Goal: Information Seeking & Learning: Learn about a topic

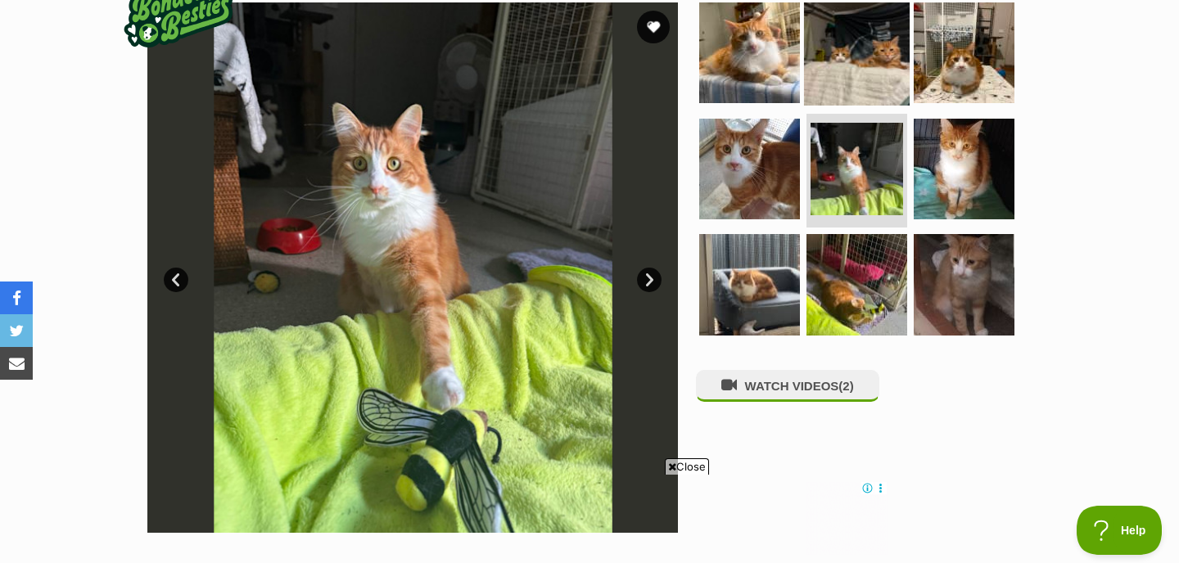
click at [867, 72] on img at bounding box center [857, 53] width 106 height 106
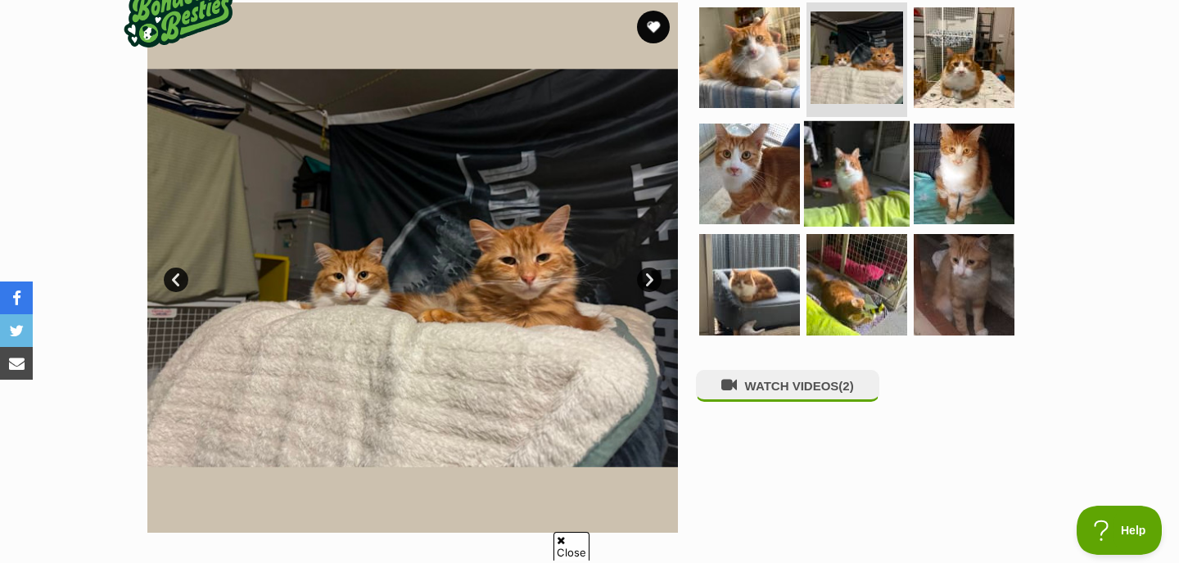
click at [849, 201] on img at bounding box center [857, 173] width 106 height 106
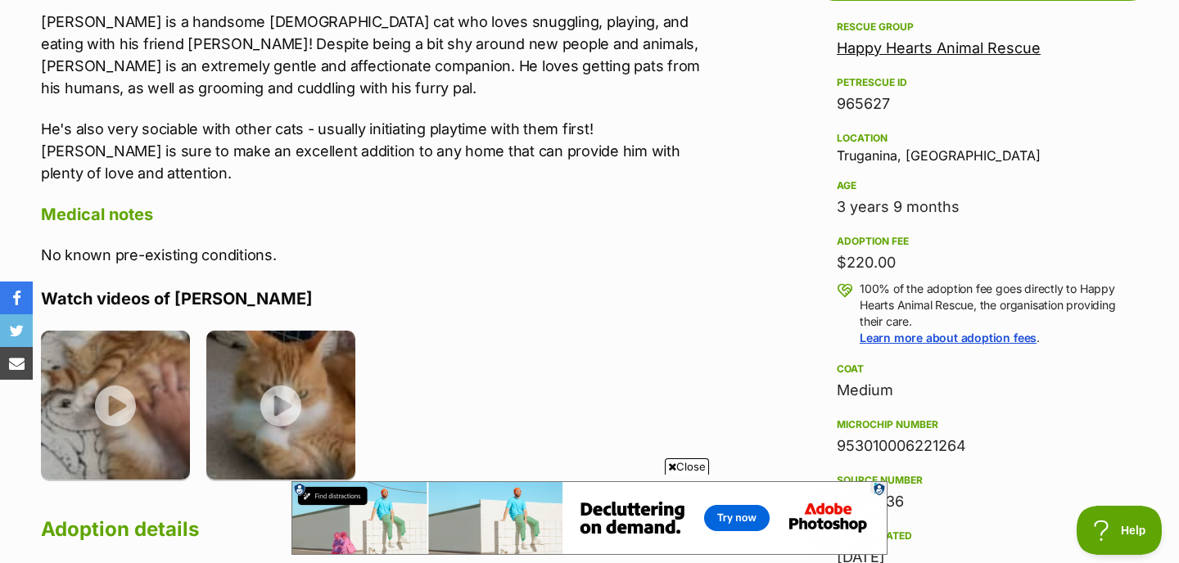
scroll to position [989, 0]
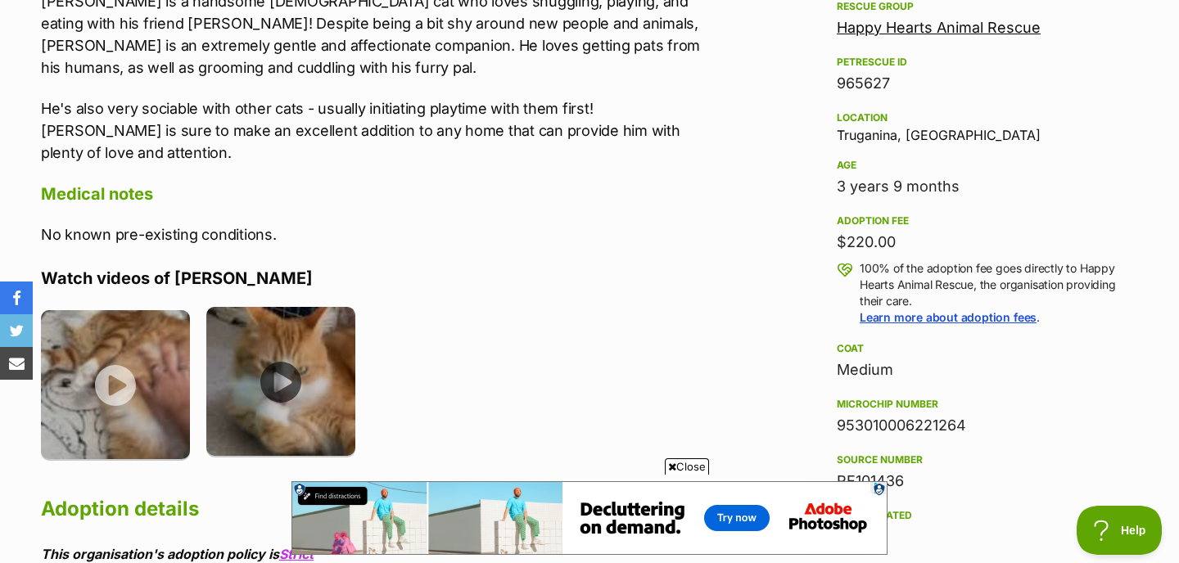
click at [255, 371] on img at bounding box center [280, 381] width 149 height 149
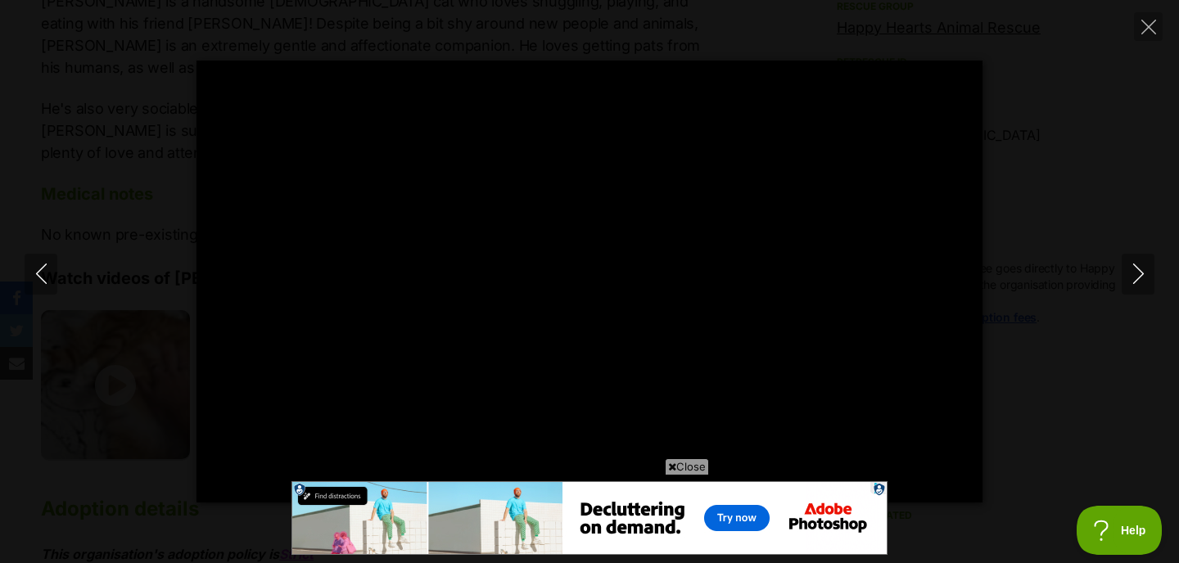
type input "100"
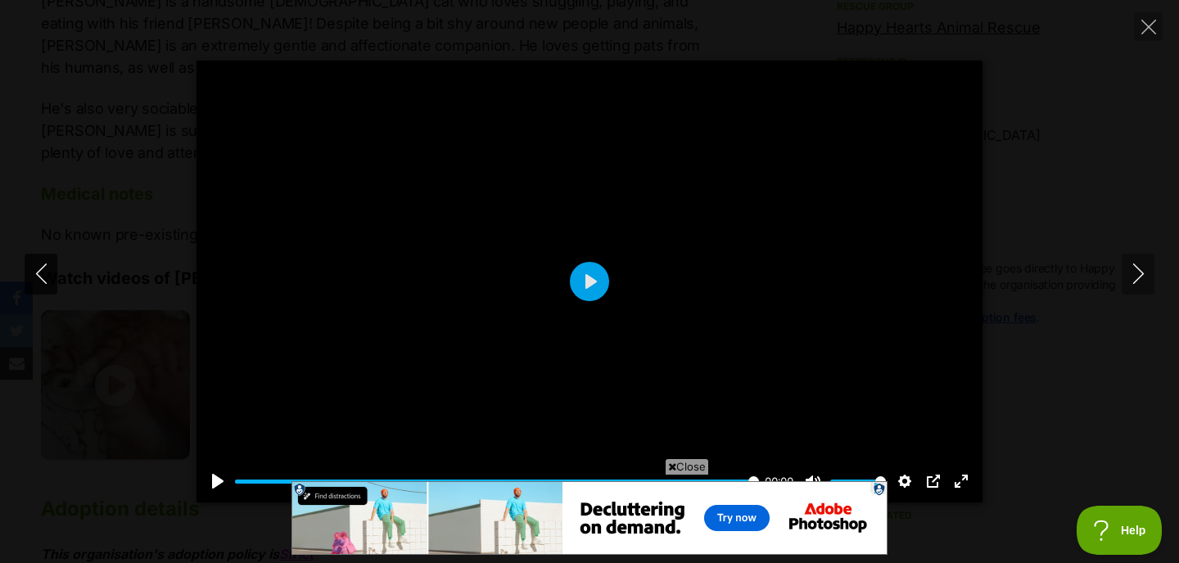
click at [33, 268] on icon "Previous" at bounding box center [41, 274] width 20 height 20
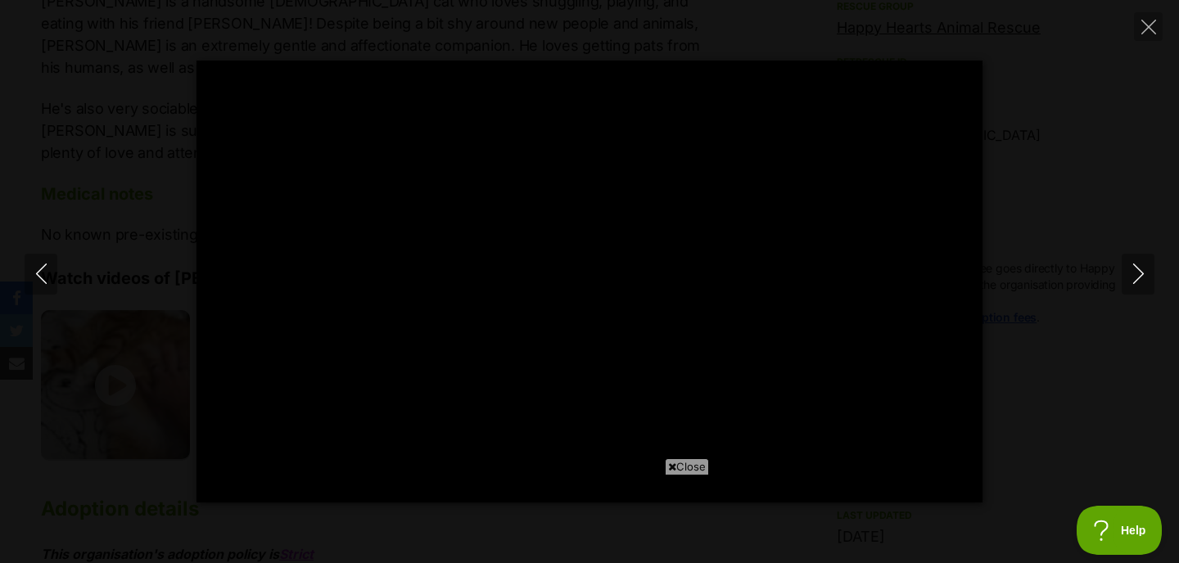
scroll to position [0, 0]
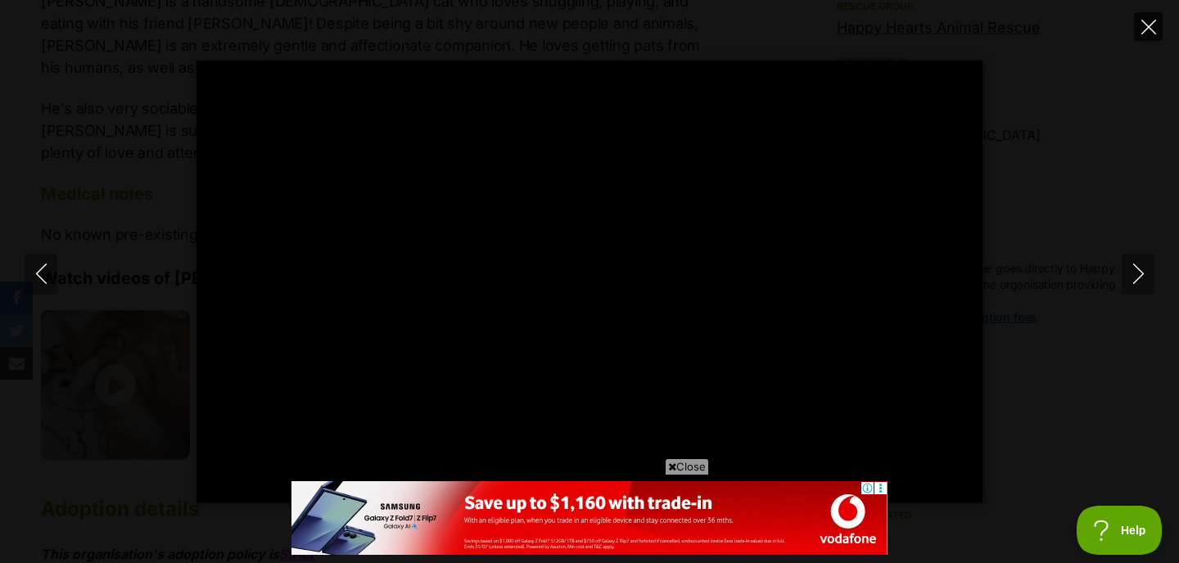
click at [1142, 38] on button "Close" at bounding box center [1148, 26] width 29 height 29
type input "43.25"
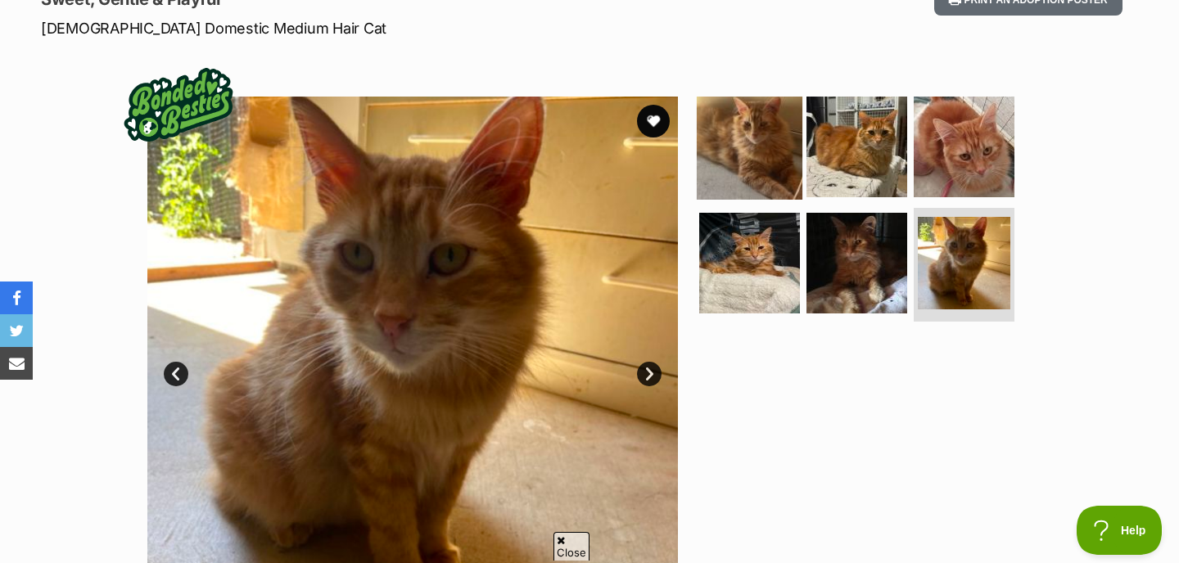
click at [761, 142] on img at bounding box center [750, 147] width 106 height 106
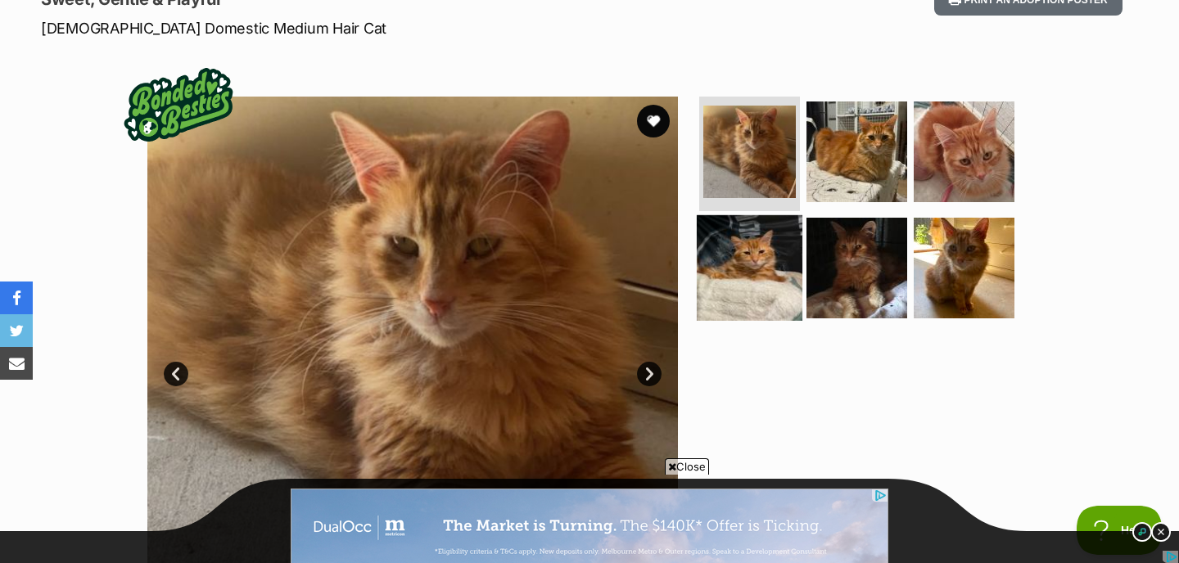
click at [793, 244] on img at bounding box center [750, 268] width 106 height 106
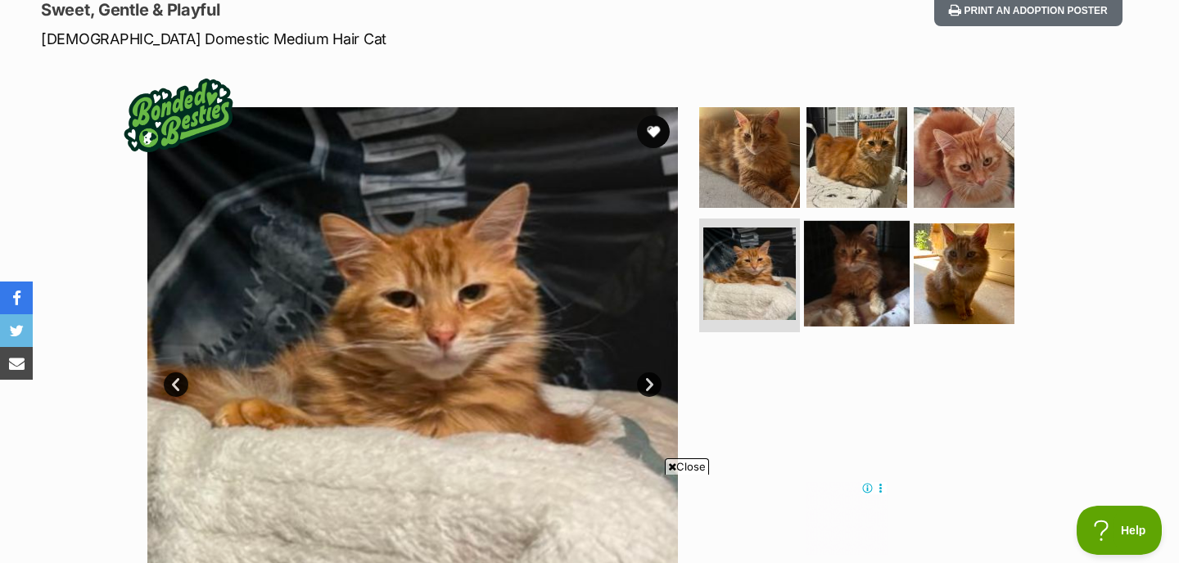
scroll to position [231, 0]
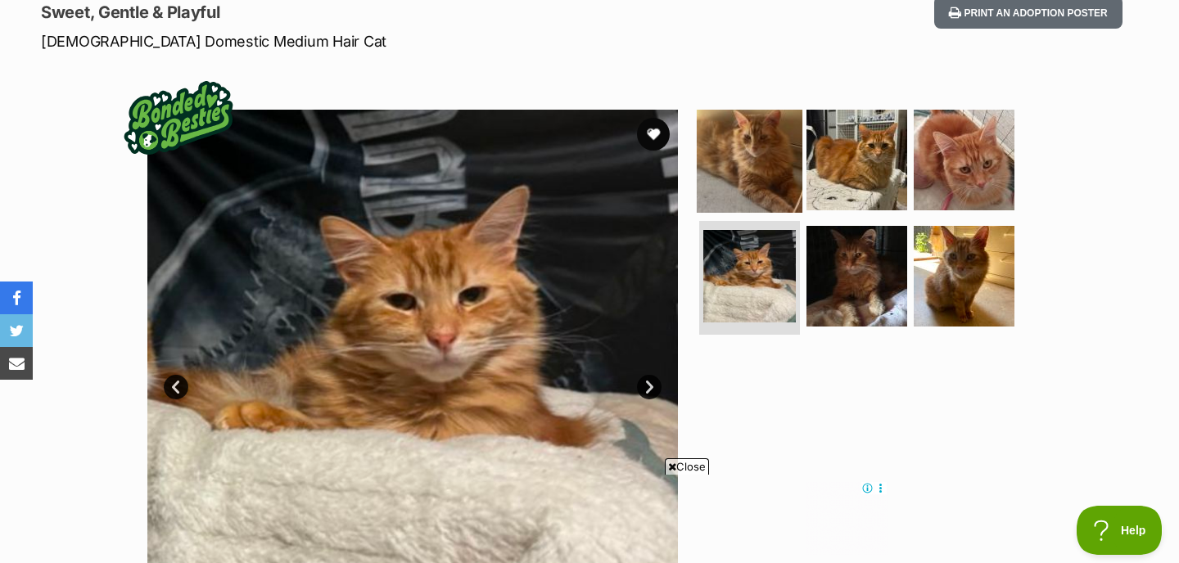
click at [782, 163] on img at bounding box center [750, 160] width 106 height 106
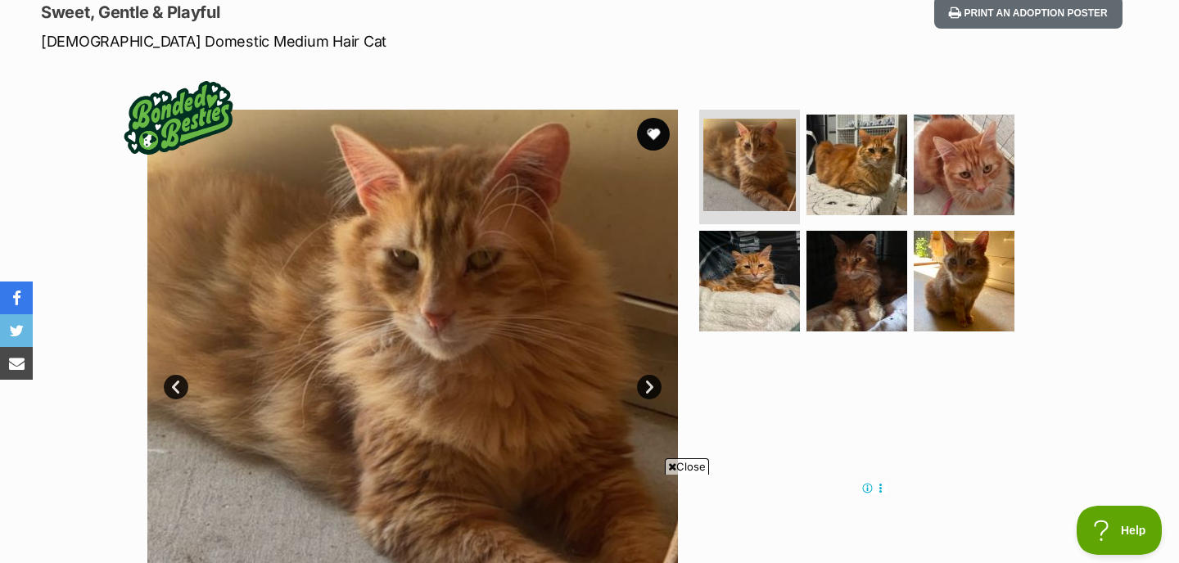
click at [659, 381] on link "Next" at bounding box center [649, 387] width 25 height 25
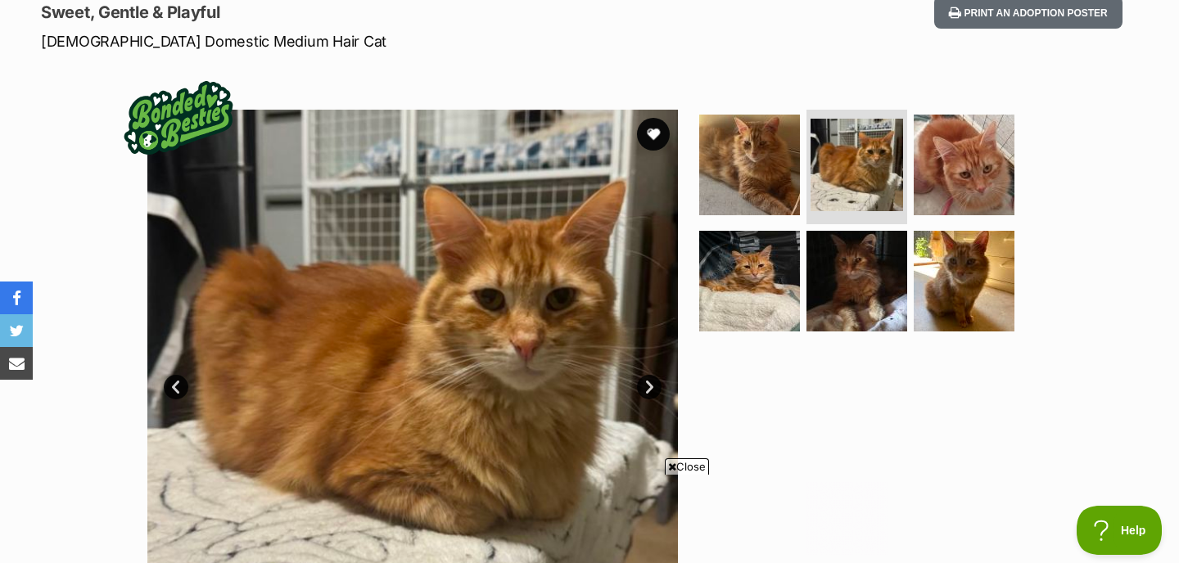
scroll to position [0, 0]
click at [656, 384] on link "Next" at bounding box center [649, 387] width 25 height 25
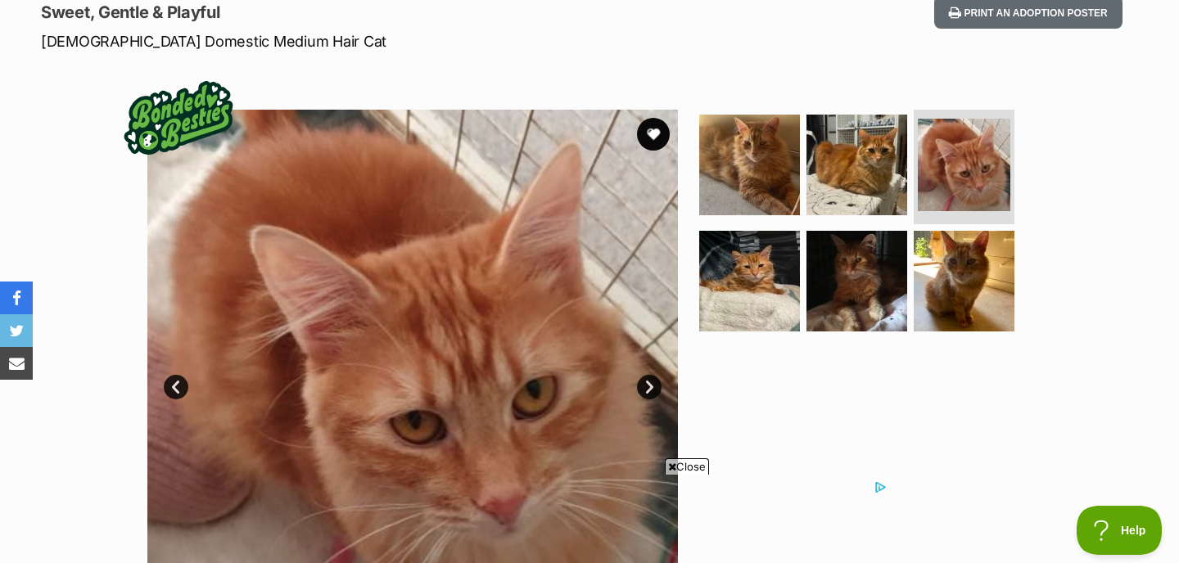
click at [656, 388] on link "Next" at bounding box center [649, 387] width 25 height 25
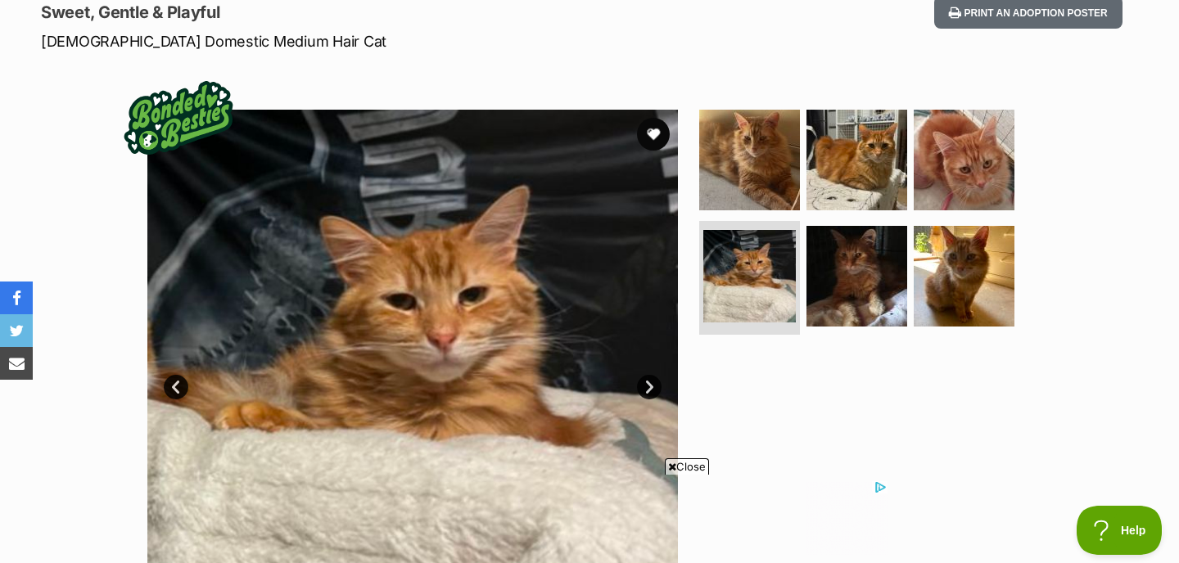
click at [656, 389] on link "Next" at bounding box center [649, 387] width 25 height 25
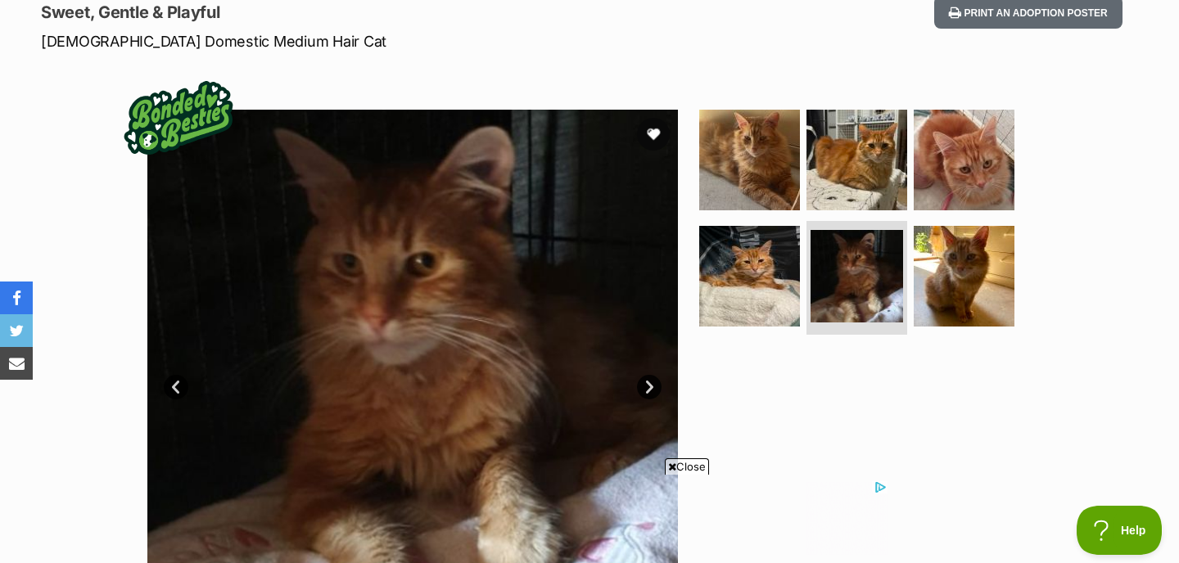
click at [644, 395] on link "Next" at bounding box center [649, 387] width 25 height 25
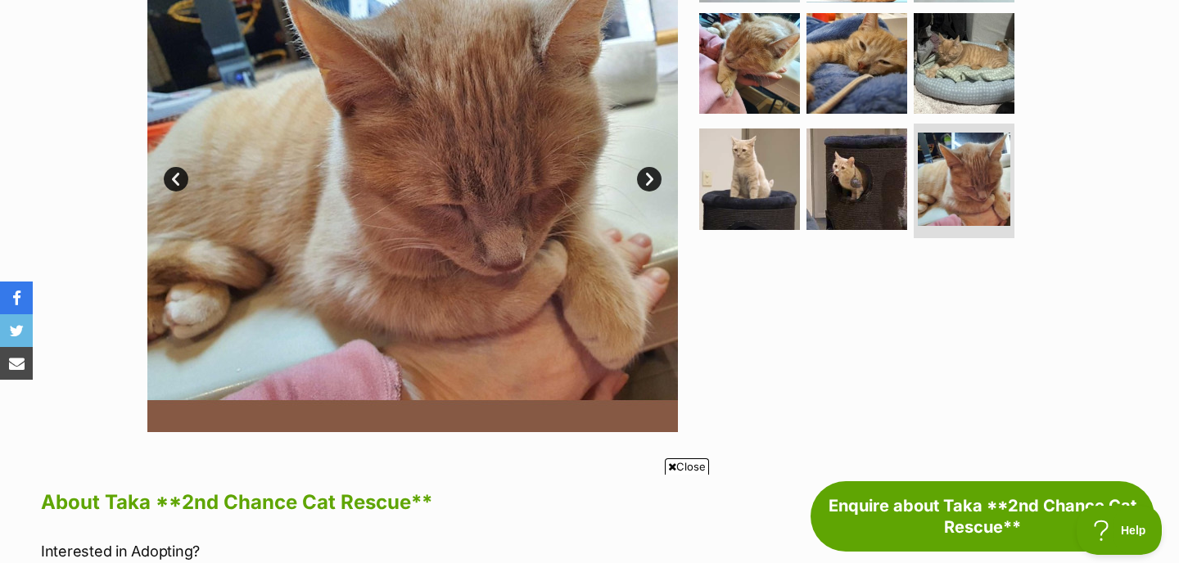
click at [654, 178] on link "Next" at bounding box center [649, 179] width 25 height 25
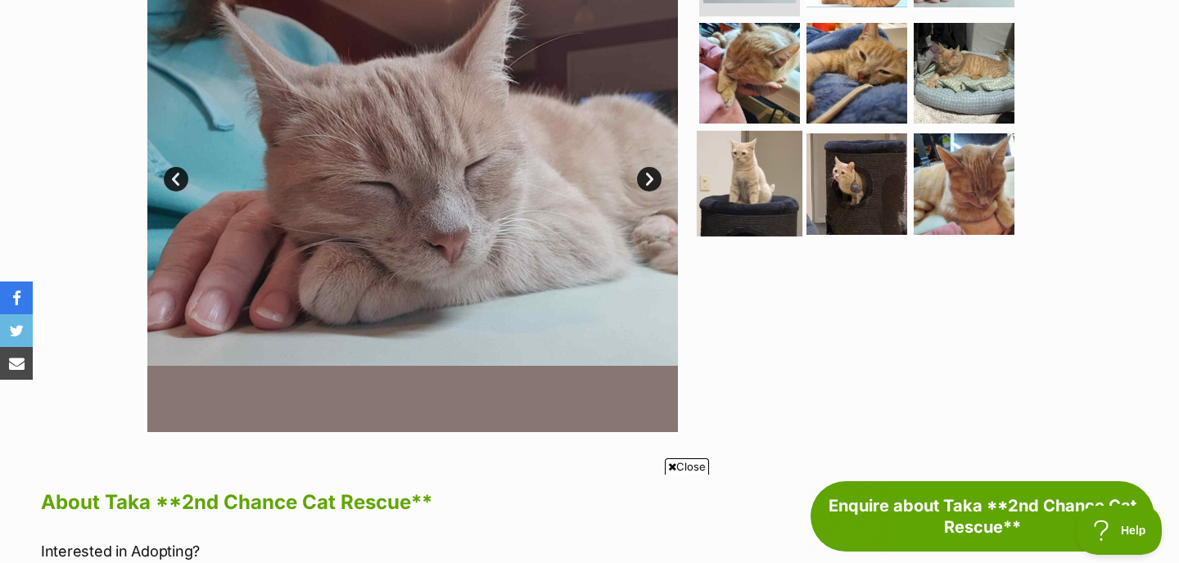
click at [733, 190] on img at bounding box center [750, 184] width 106 height 106
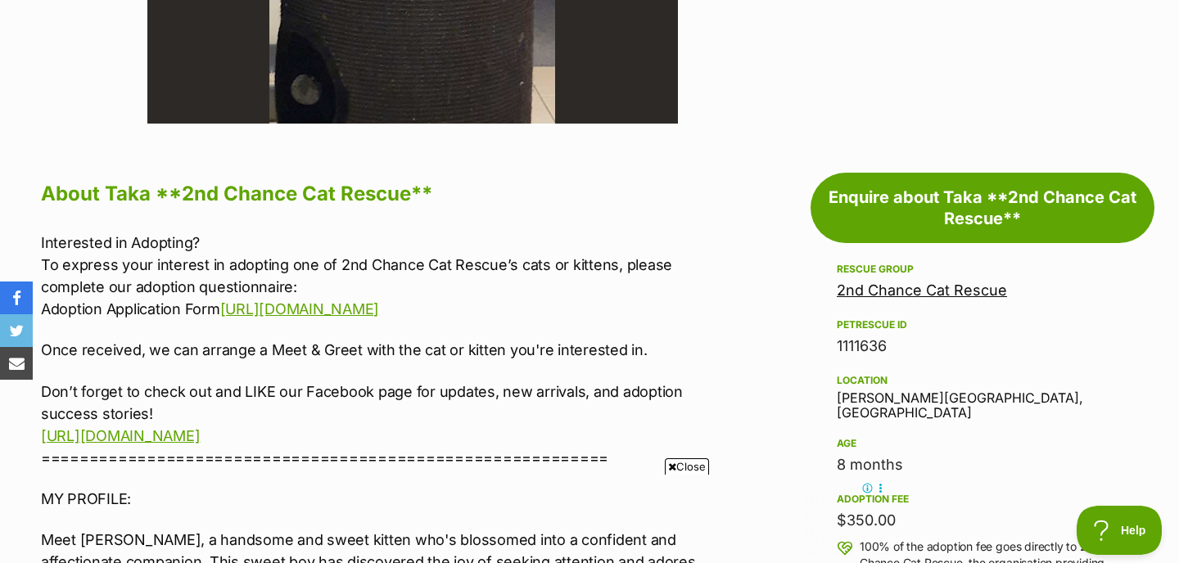
scroll to position [751, 0]
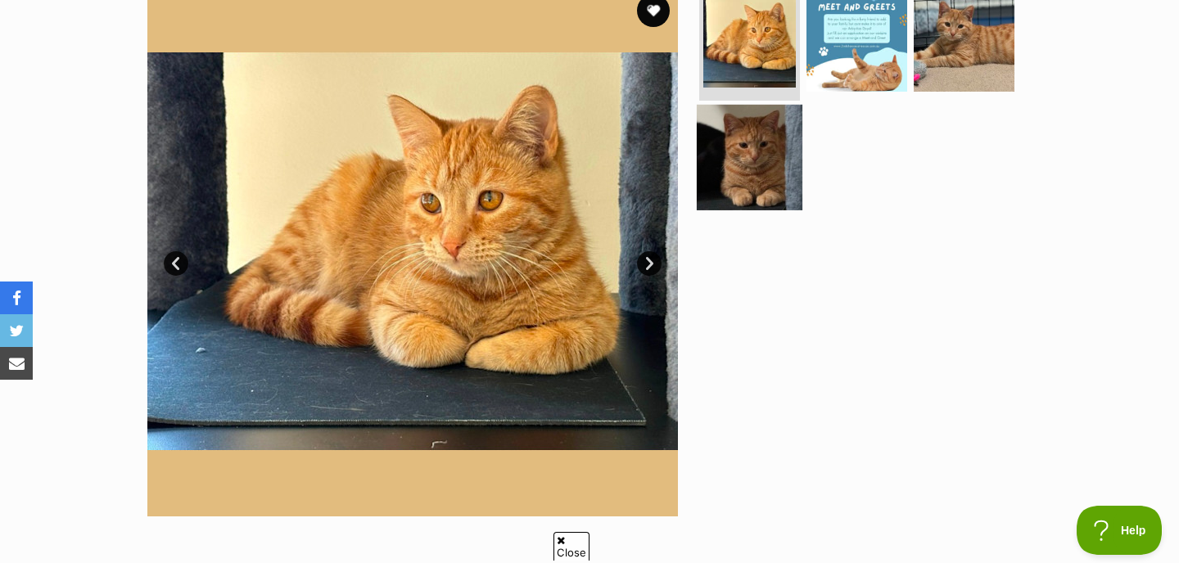
click at [761, 169] on img at bounding box center [750, 157] width 106 height 106
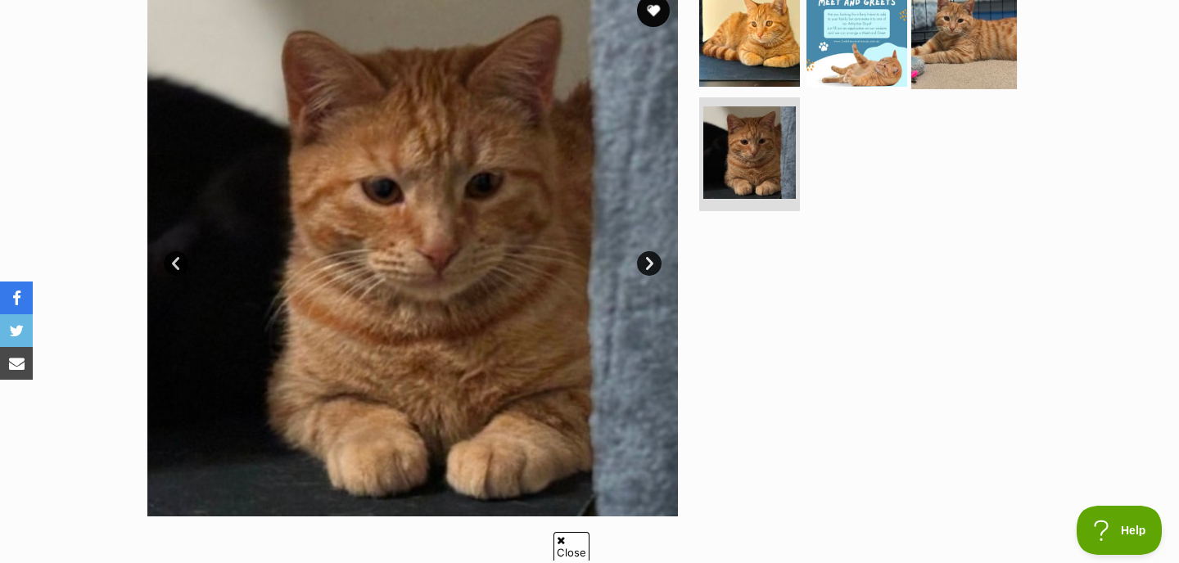
click at [963, 56] on img at bounding box center [964, 37] width 106 height 106
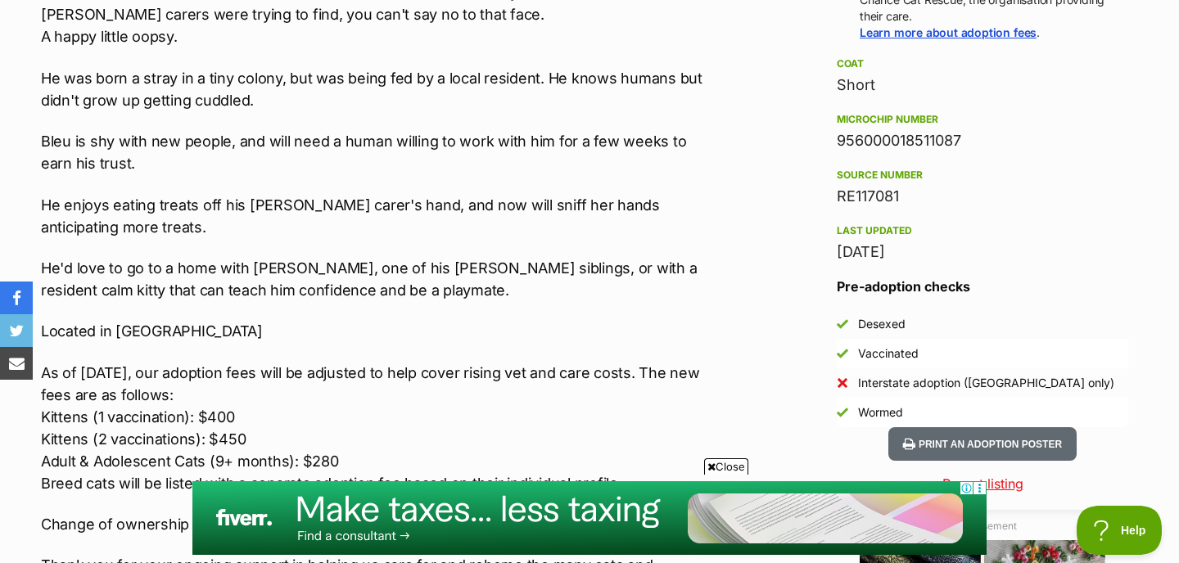
scroll to position [1294, 0]
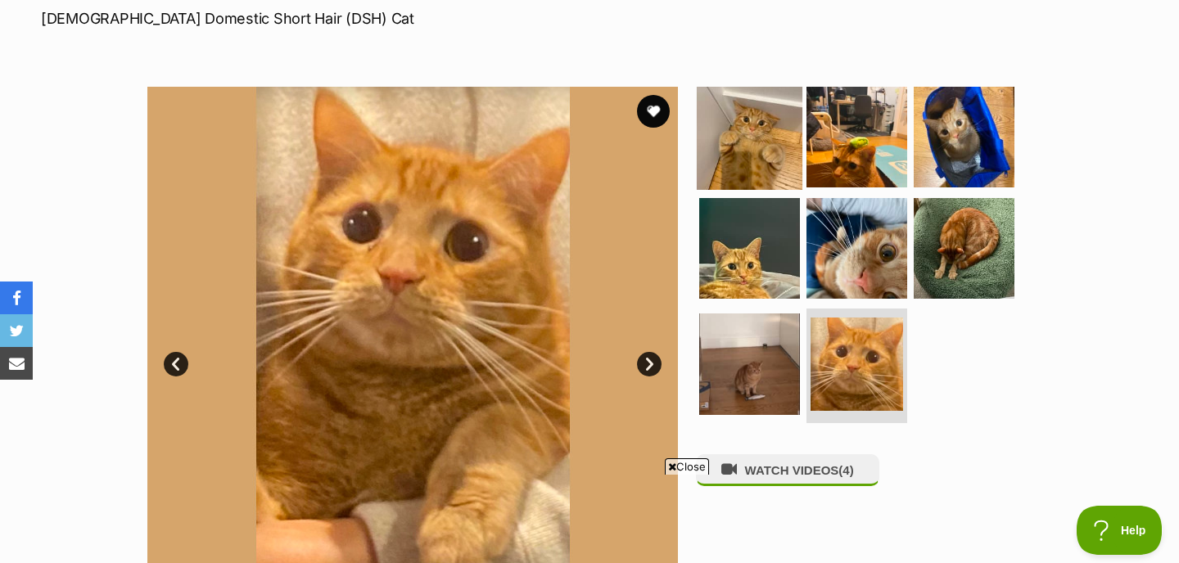
click at [767, 164] on img at bounding box center [750, 137] width 106 height 106
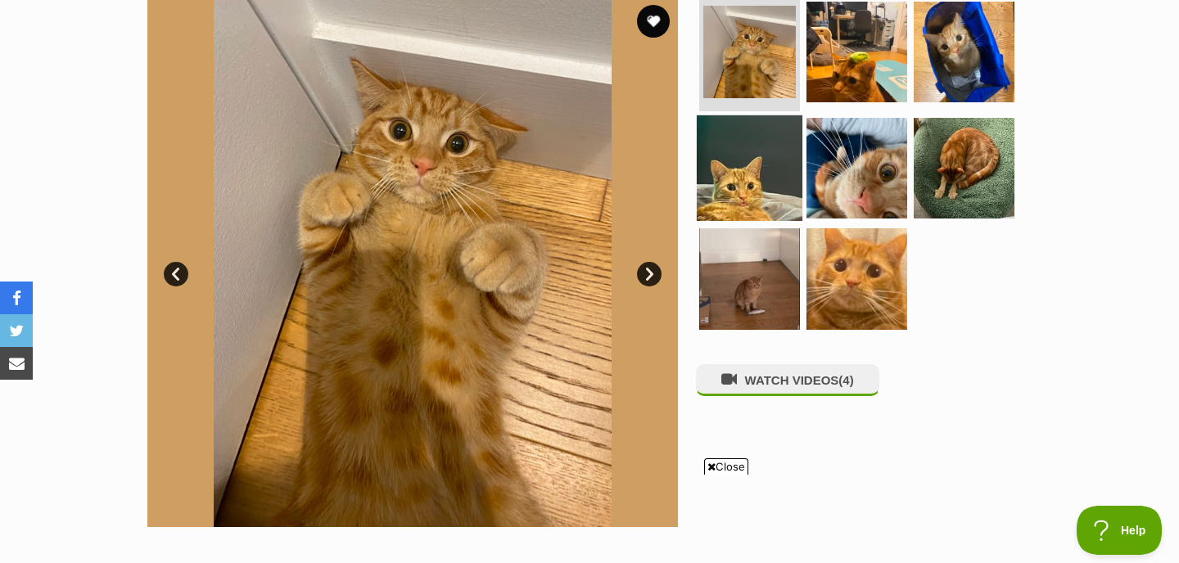
click at [748, 168] on img at bounding box center [750, 168] width 106 height 106
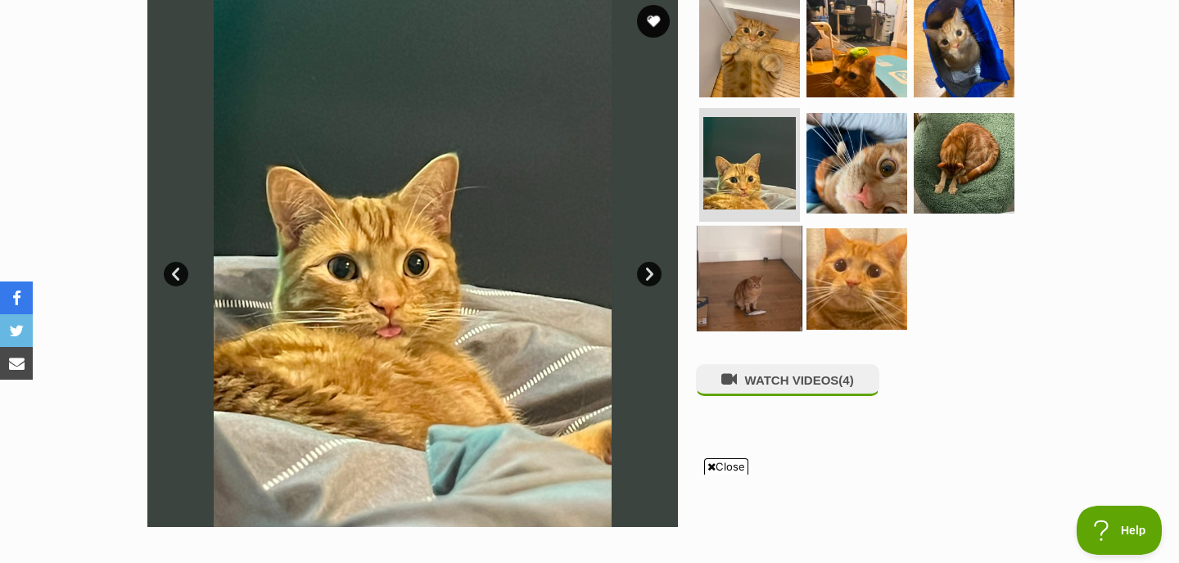
click at [752, 269] on img at bounding box center [750, 279] width 106 height 106
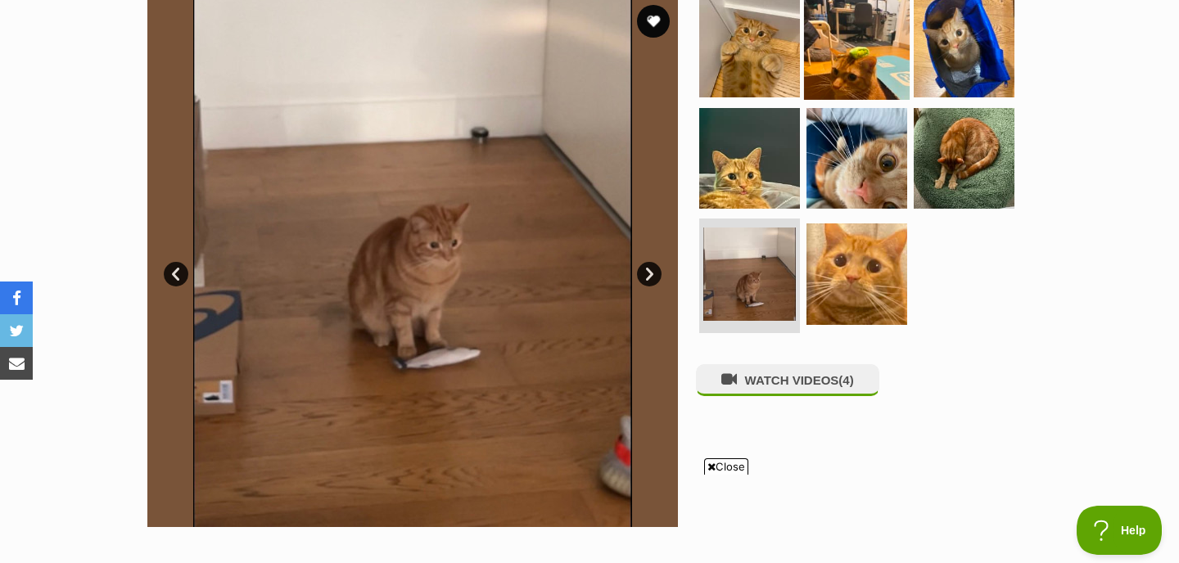
click at [876, 30] on img at bounding box center [857, 47] width 106 height 106
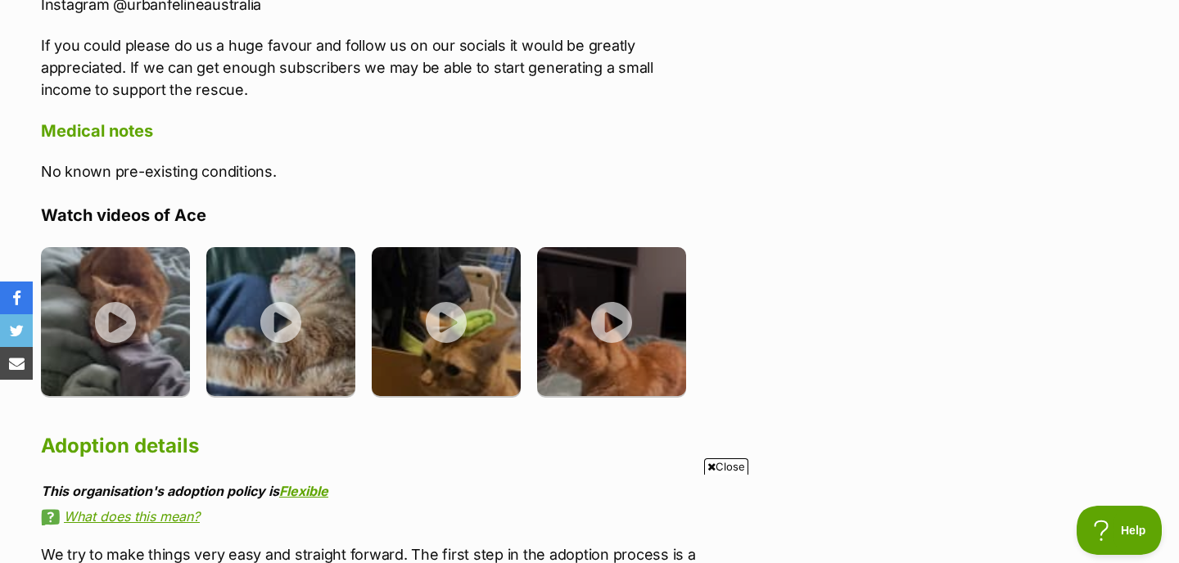
scroll to position [2693, 0]
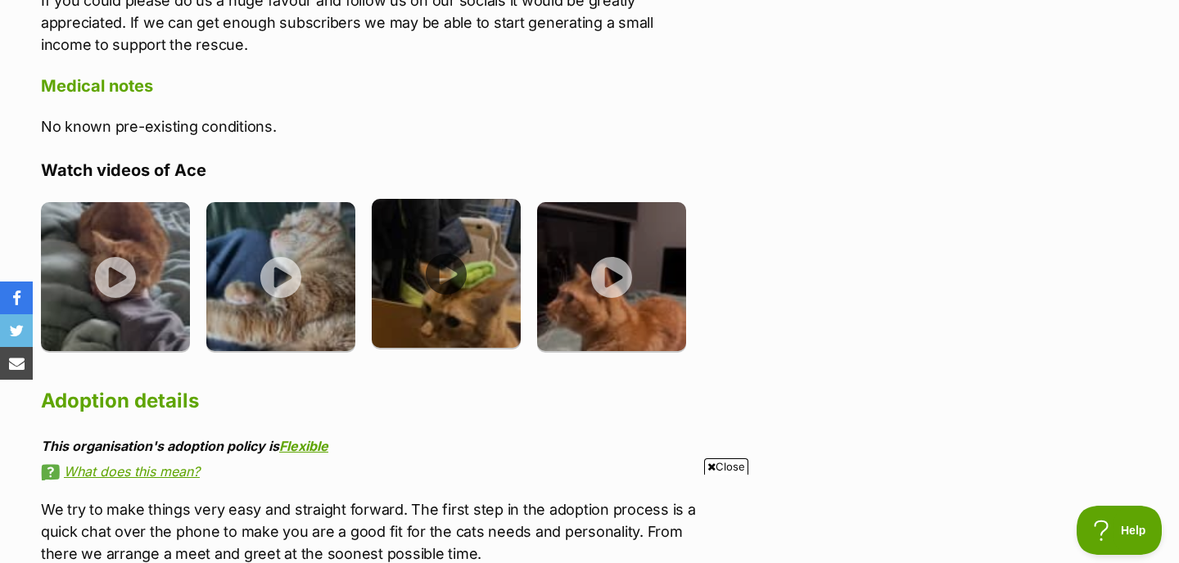
click at [431, 211] on img at bounding box center [446, 273] width 149 height 149
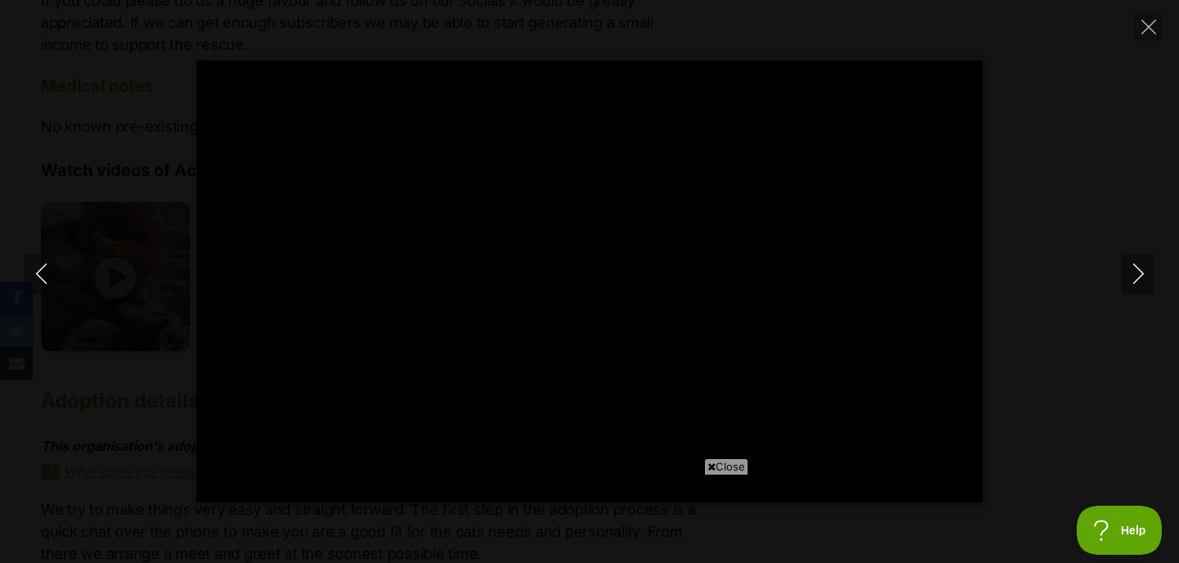
type input "100"
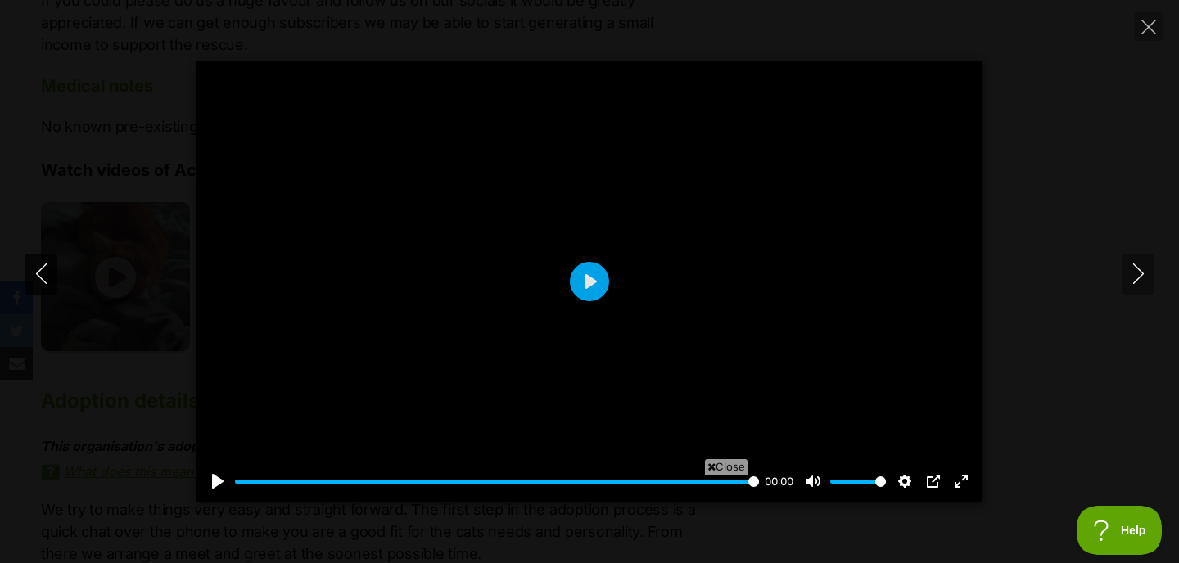
click at [32, 278] on icon "Previous" at bounding box center [41, 274] width 20 height 20
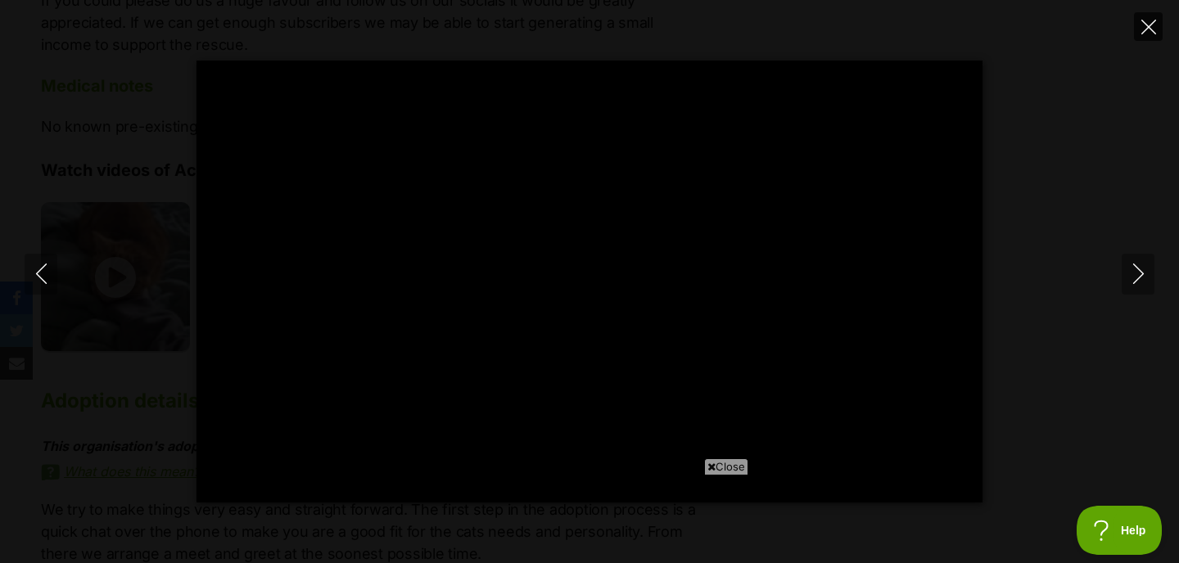
click at [1154, 23] on icon "Close" at bounding box center [1148, 27] width 15 height 15
type input "88.03"
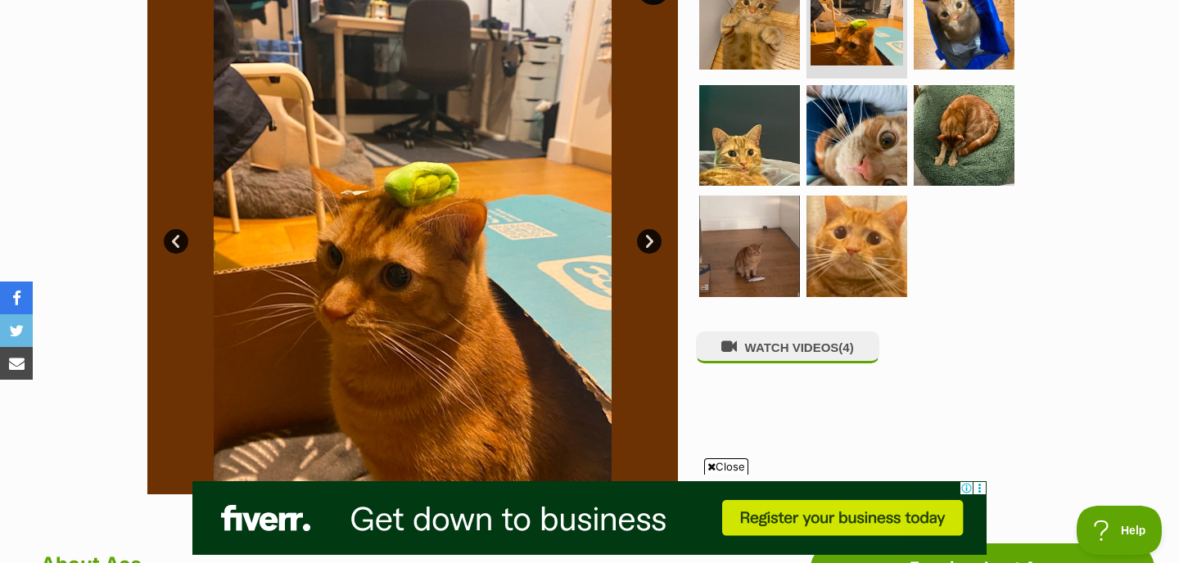
scroll to position [380, 0]
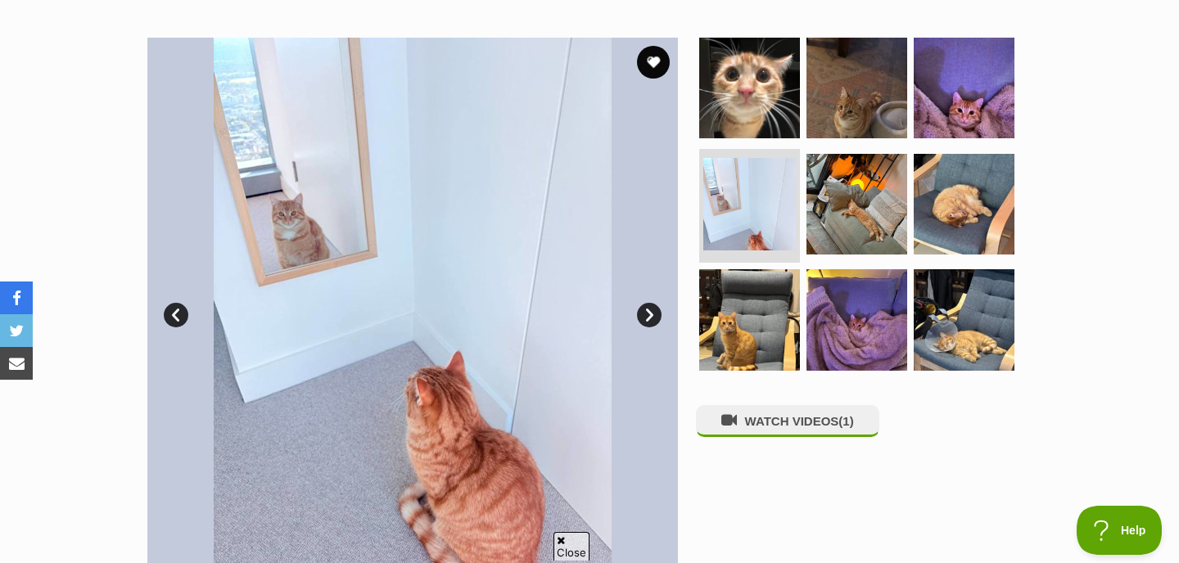
scroll to position [291, 0]
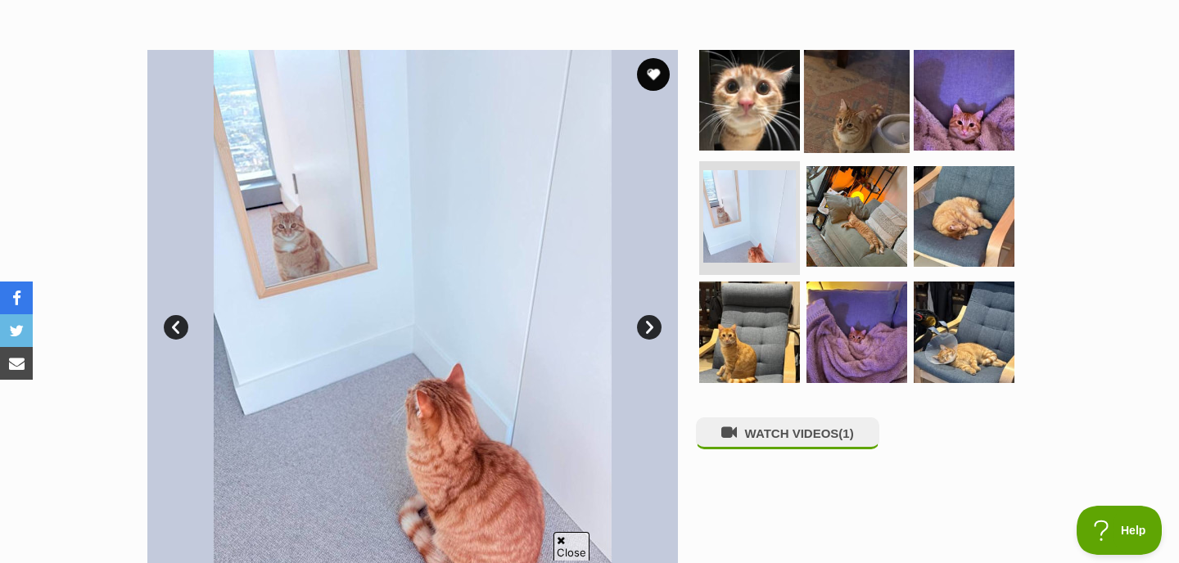
click at [826, 115] on img at bounding box center [857, 100] width 106 height 106
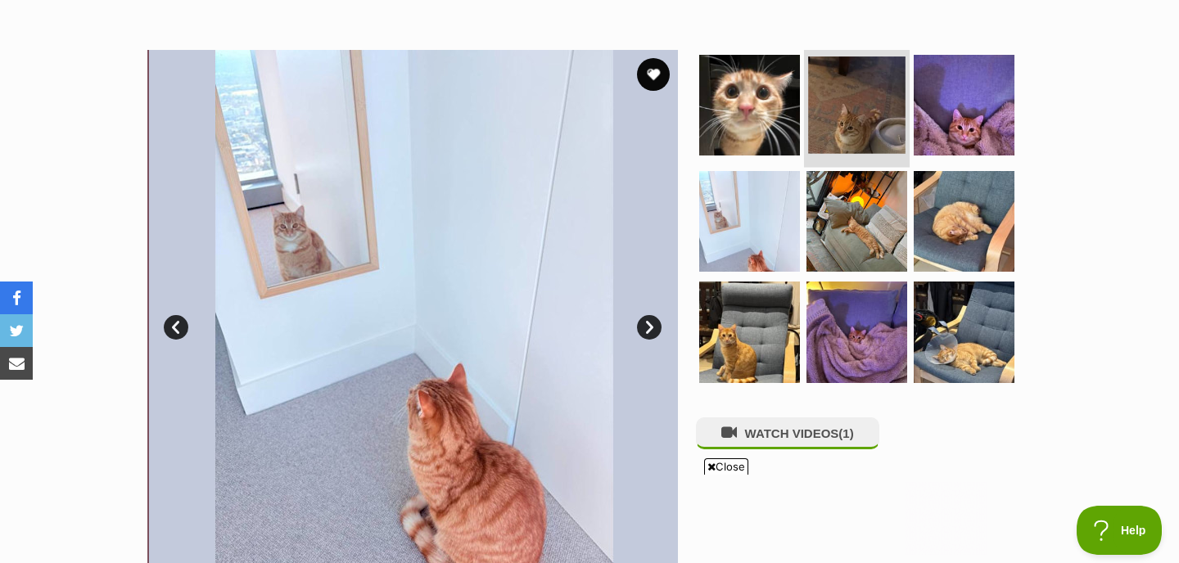
scroll to position [0, 0]
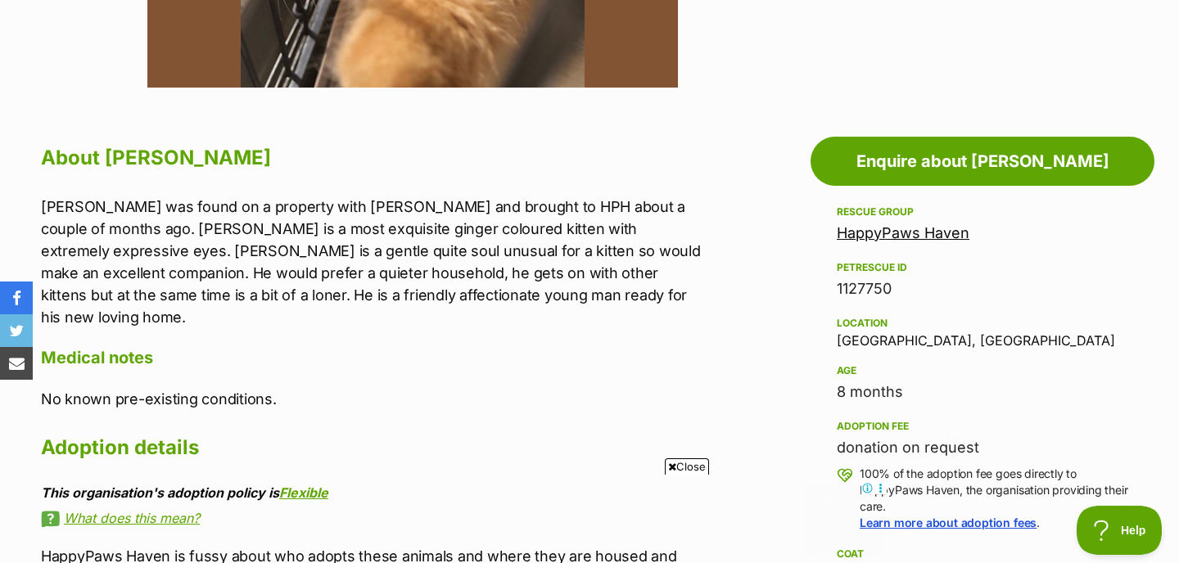
scroll to position [800, 0]
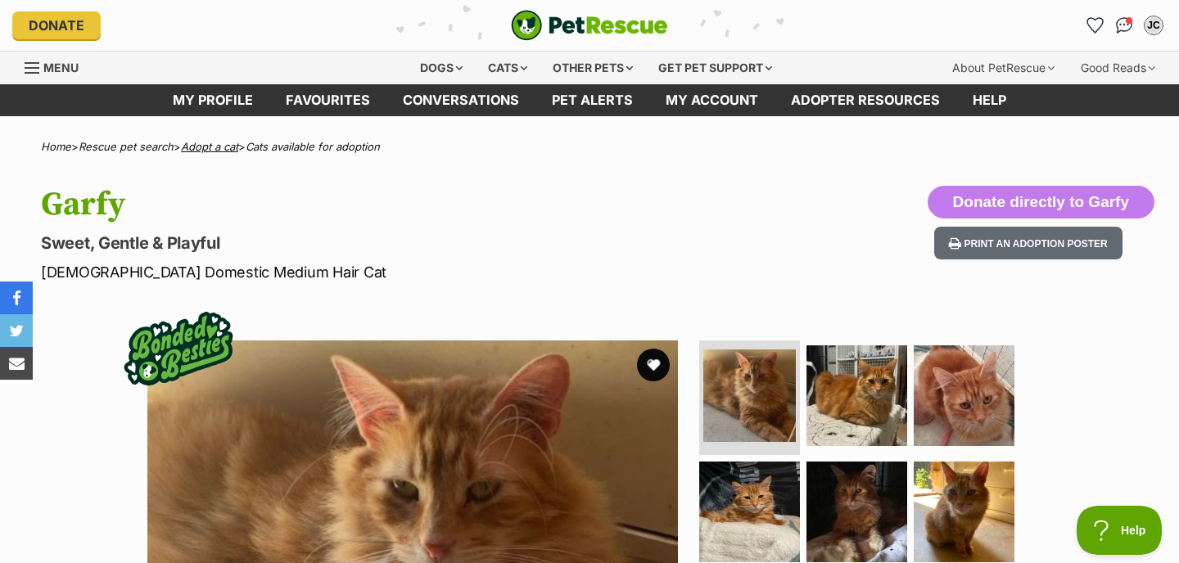
click at [215, 148] on link "Adopt a cat" at bounding box center [209, 146] width 57 height 13
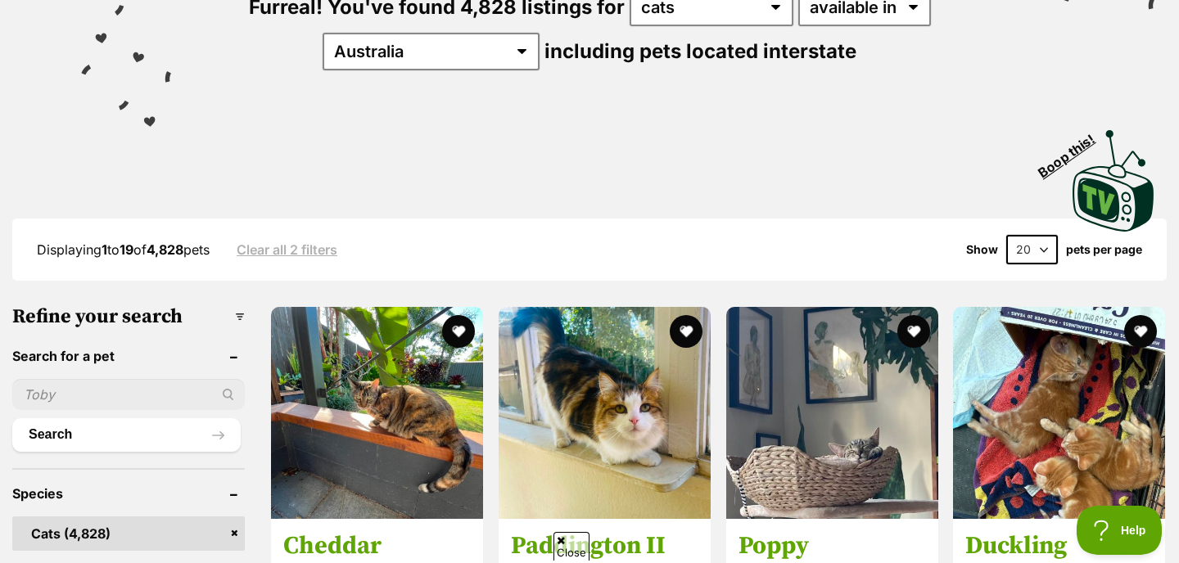
click at [91, 395] on input "text" at bounding box center [128, 394] width 233 height 31
type input "blanc"
click at [12, 418] on button "Search" at bounding box center [126, 434] width 228 height 33
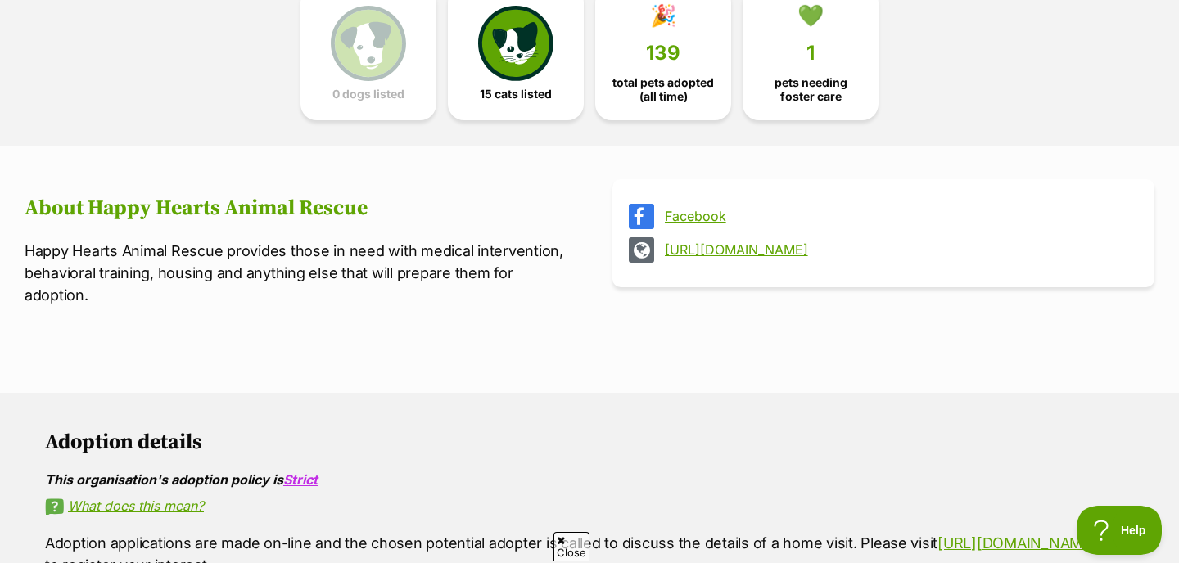
click at [772, 253] on link "[URL][DOMAIN_NAME]" at bounding box center [898, 249] width 467 height 15
